Goal: Task Accomplishment & Management: Complete application form

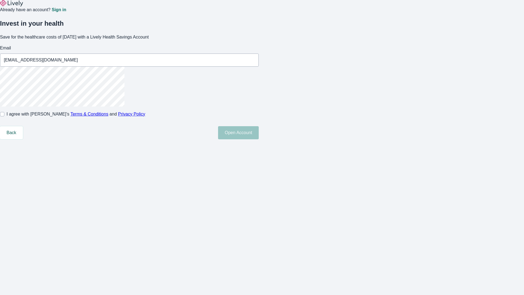
click at [4, 116] on input "I agree with Lively’s Terms & Conditions and Privacy Policy" at bounding box center [2, 114] width 4 height 4
checkbox input "true"
click at [259, 139] on button "Open Account" at bounding box center [238, 132] width 41 height 13
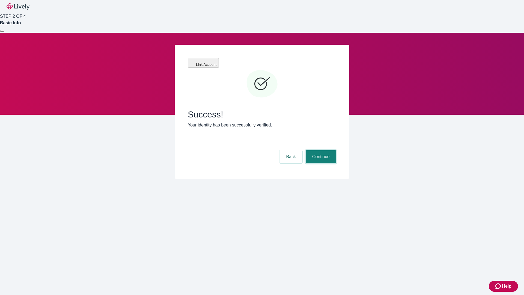
click at [320, 150] on button "Continue" at bounding box center [320, 156] width 31 height 13
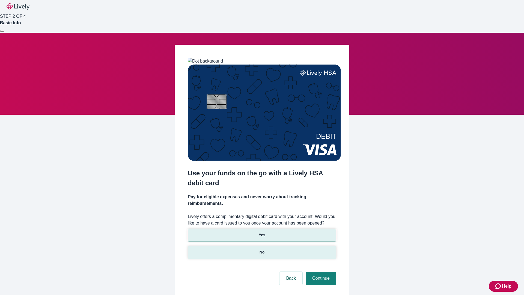
click at [262, 249] on p "No" at bounding box center [261, 252] width 5 height 6
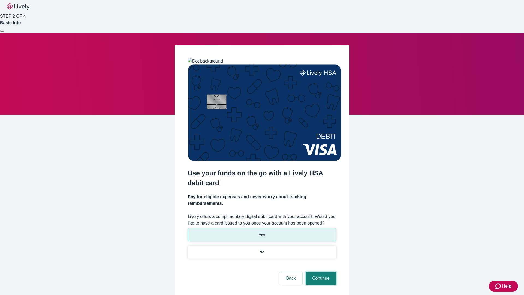
click at [320, 271] on button "Continue" at bounding box center [320, 277] width 31 height 13
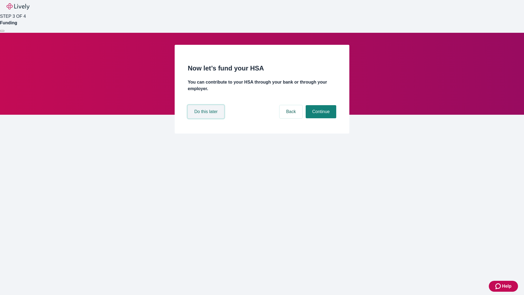
click at [206, 118] on button "Do this later" at bounding box center [206, 111] width 36 height 13
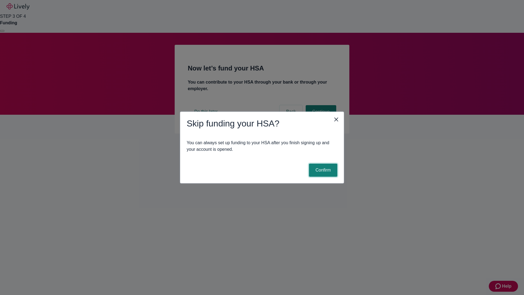
click at [322, 170] on button "Confirm" at bounding box center [323, 169] width 28 height 13
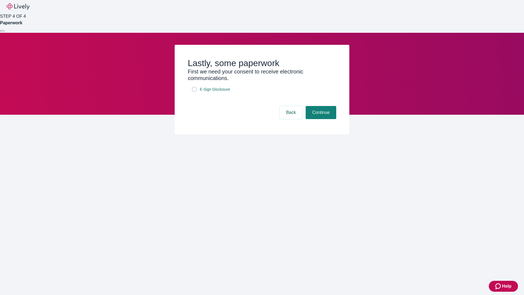
click at [194, 91] on input "E-Sign Disclosure" at bounding box center [194, 89] width 4 height 4
checkbox input "true"
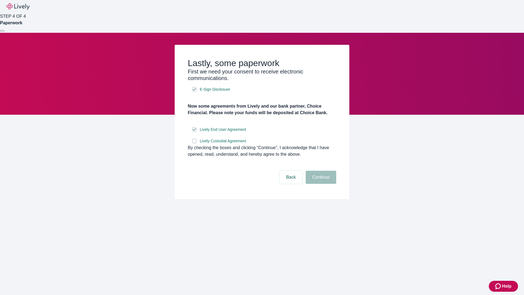
click at [194, 143] on input "Lively Custodial Agreement" at bounding box center [194, 141] width 4 height 4
checkbox input "true"
click at [320, 184] on button "Continue" at bounding box center [320, 176] width 31 height 13
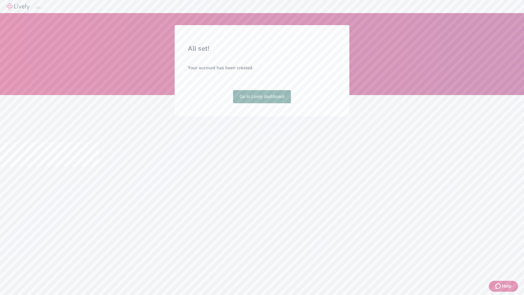
click at [262, 103] on link "Go to Lively dashboard" at bounding box center [262, 96] width 58 height 13
